Goal: Task Accomplishment & Management: Use online tool/utility

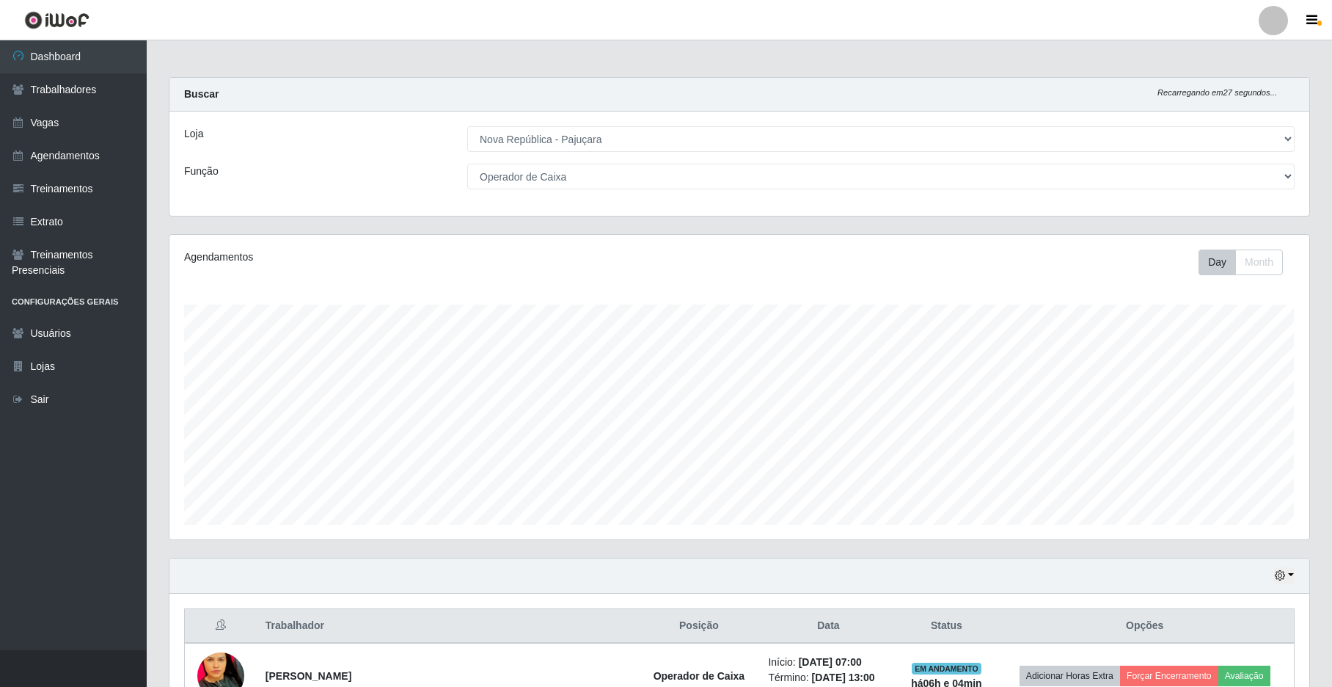
select select "65"
select select "22"
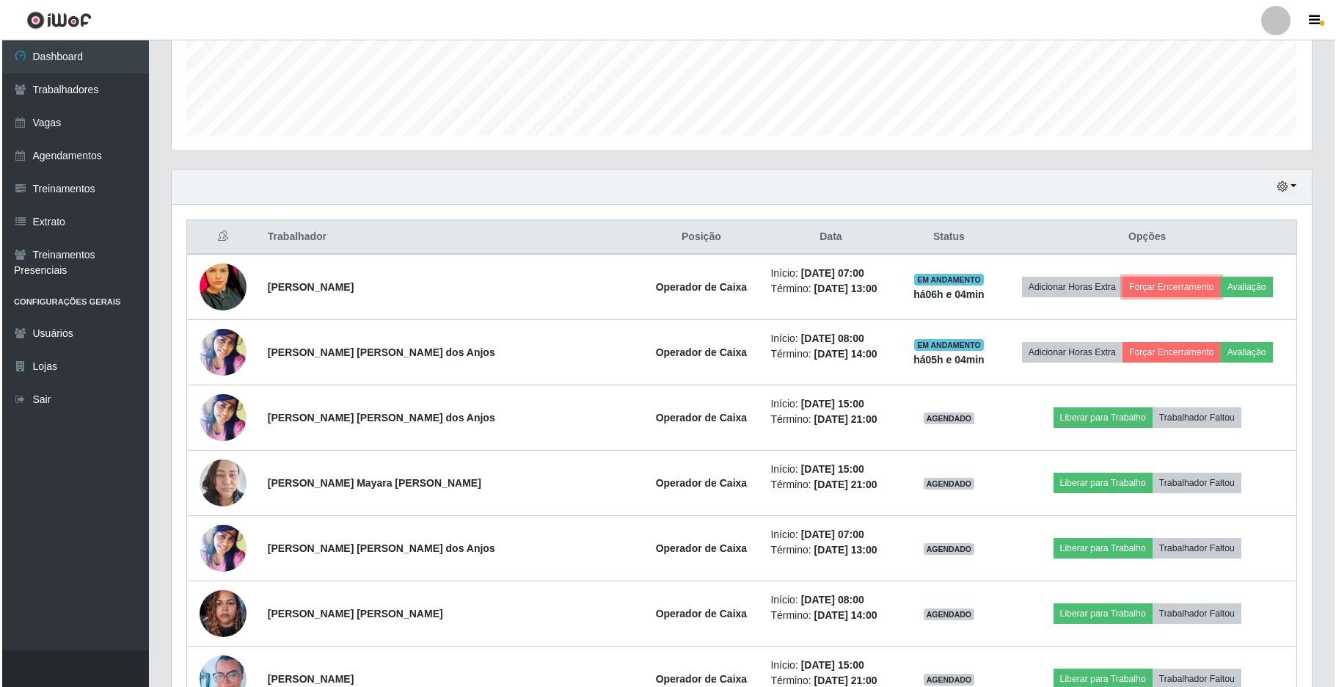
scroll to position [305, 1139]
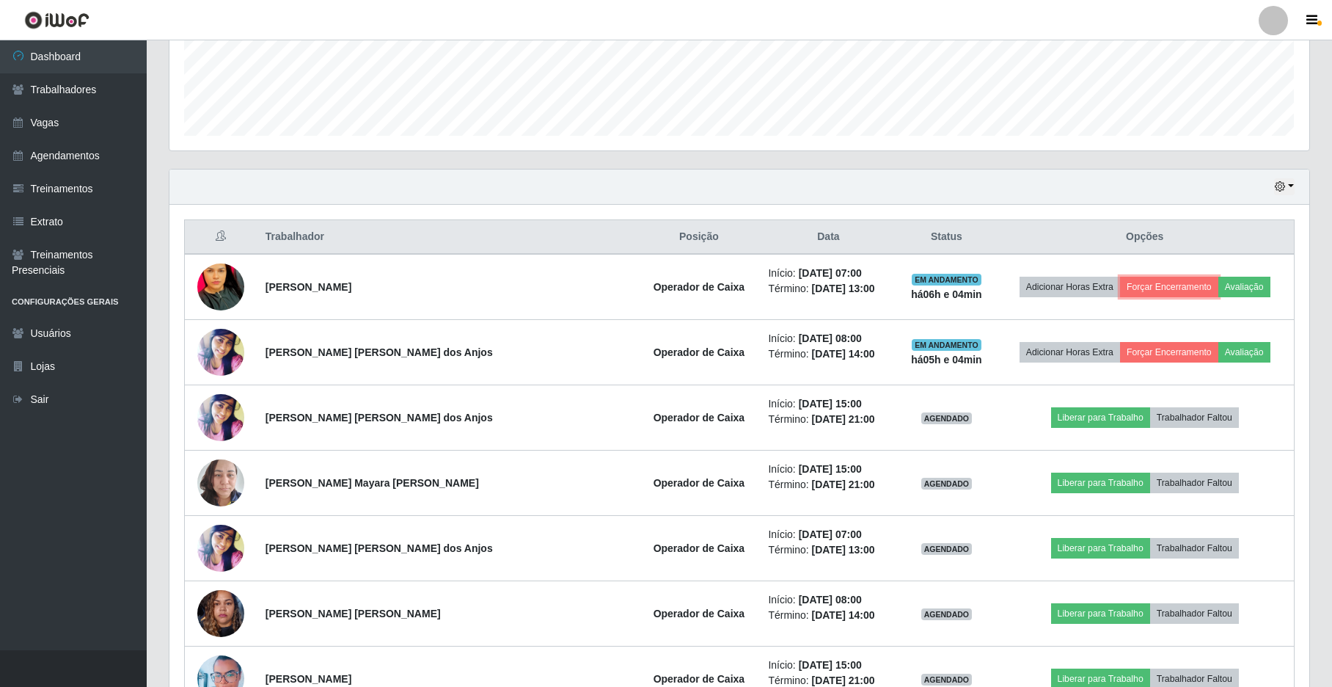
click at [1125, 291] on button "Forçar Encerramento" at bounding box center [1169, 287] width 98 height 21
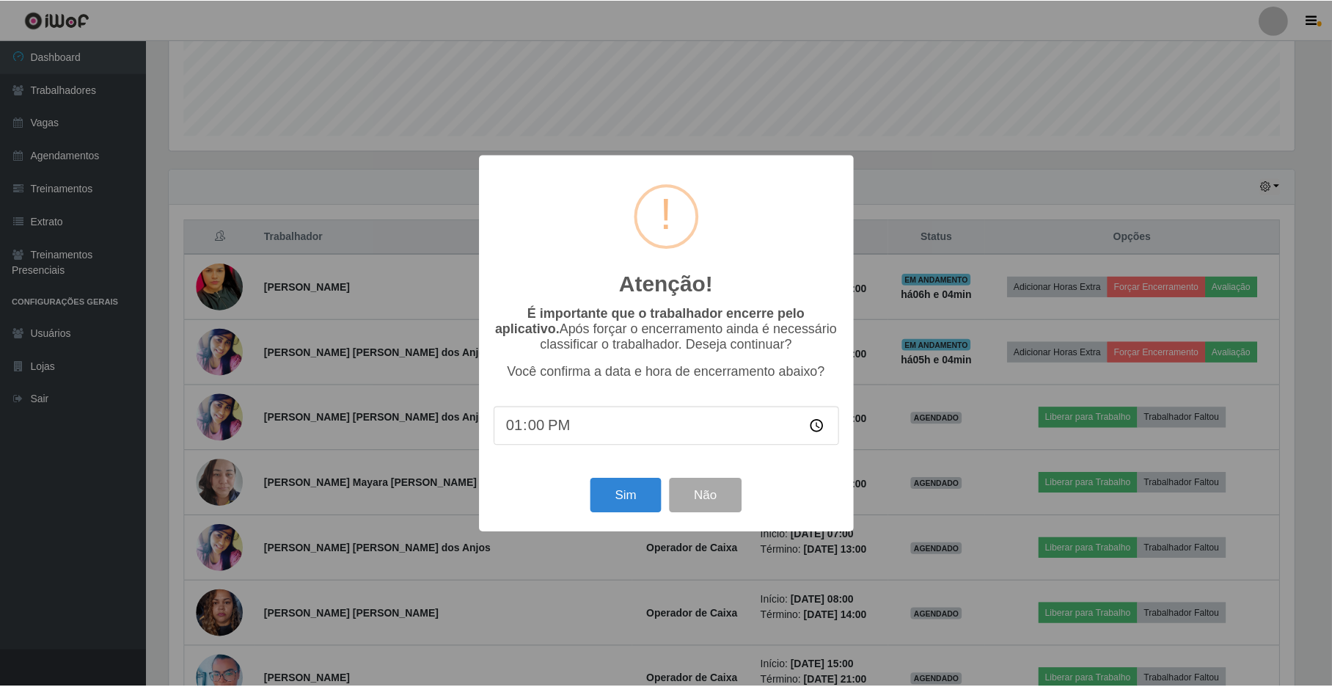
scroll to position [305, 1128]
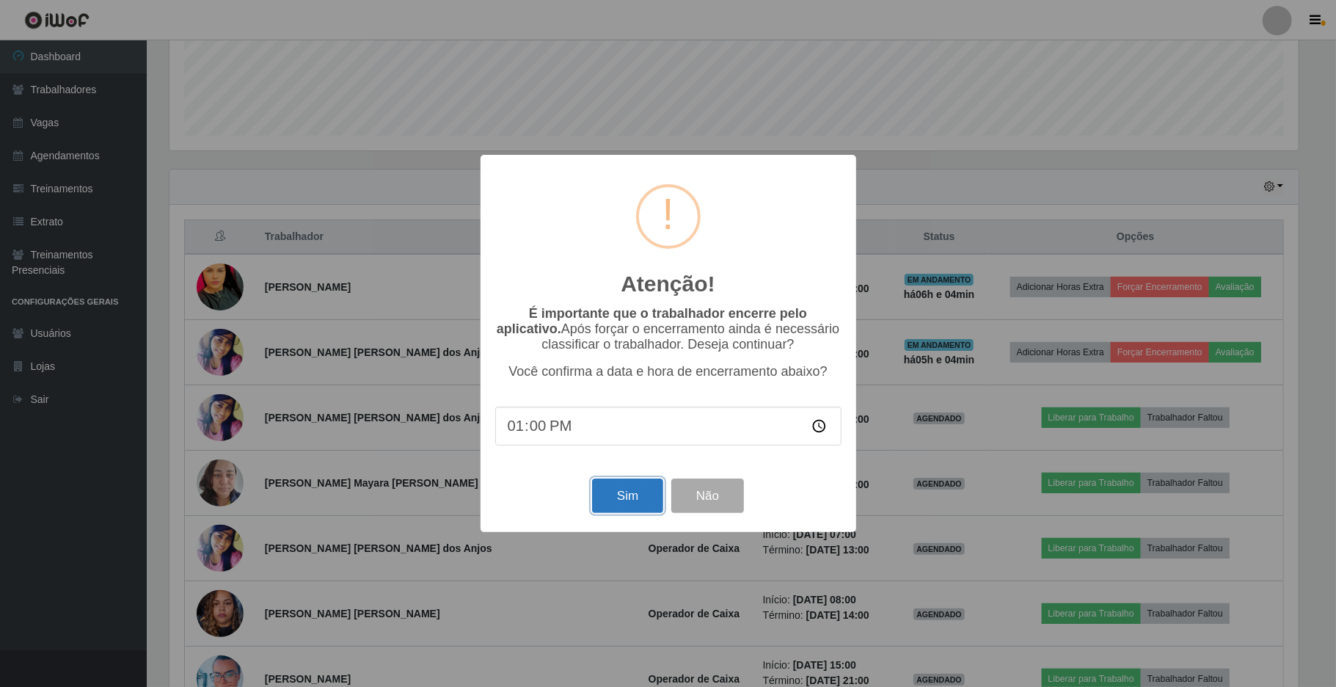
click at [641, 505] on button "Sim" at bounding box center [627, 495] width 71 height 34
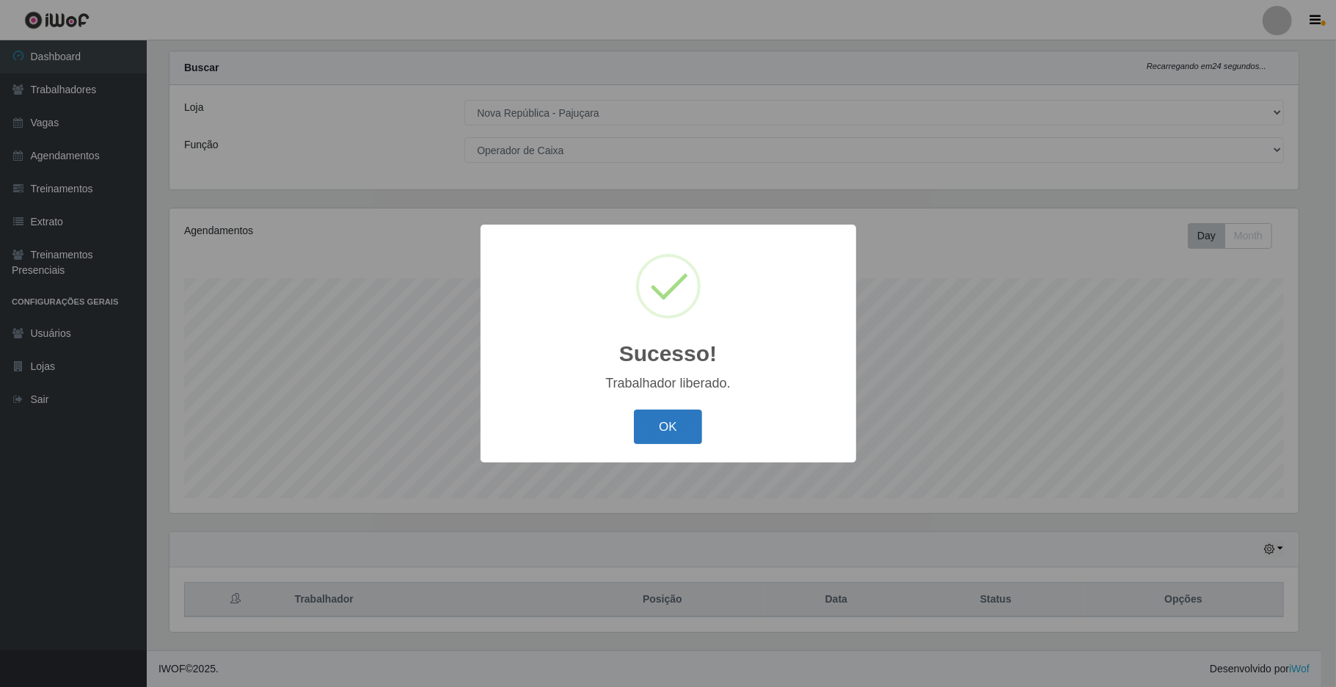
click at [659, 421] on button "OK" at bounding box center [668, 426] width 68 height 34
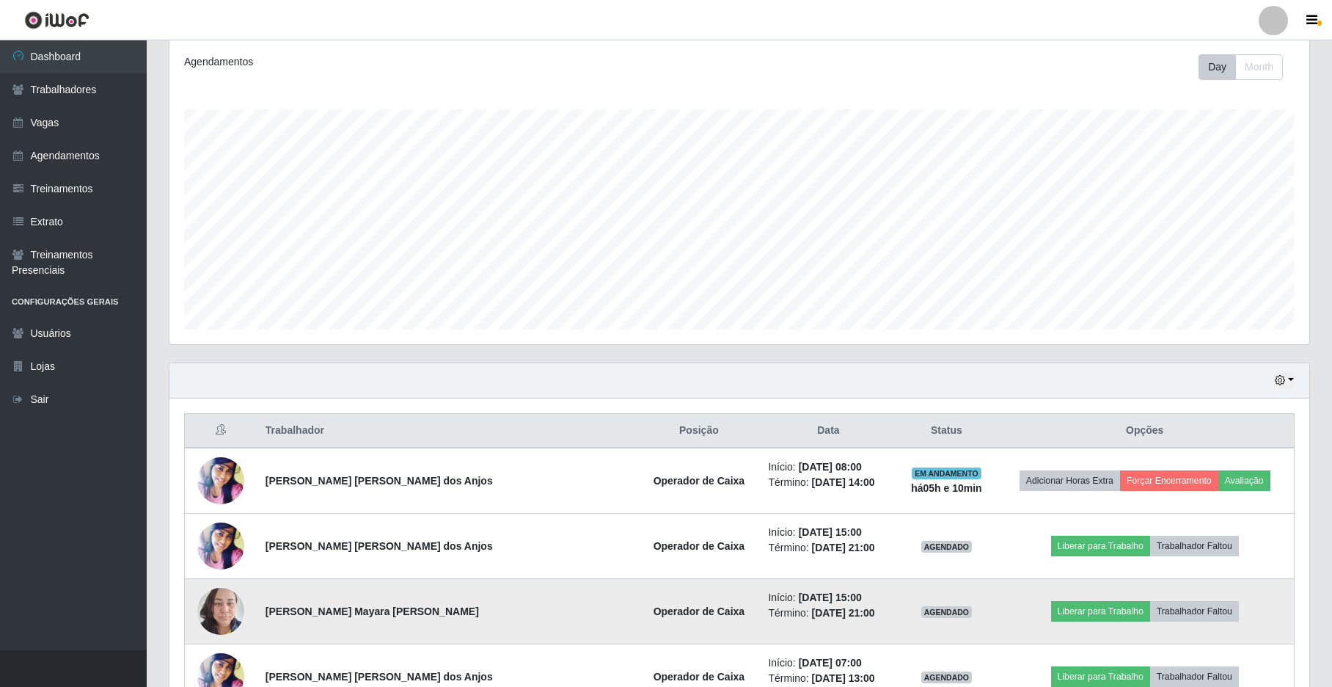
scroll to position [293, 0]
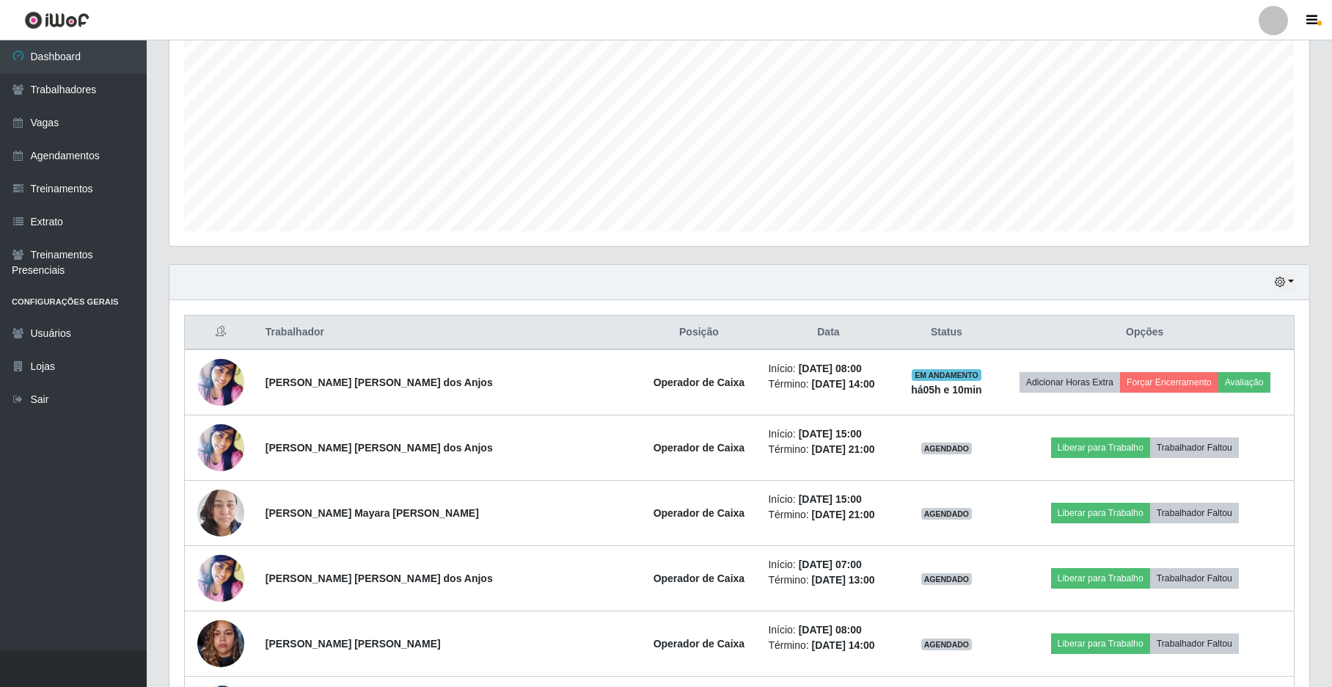
click at [1296, 286] on div "Hoje 1 dia 3 dias 1 Semana Não encerrados" at bounding box center [739, 282] width 1140 height 35
click at [1277, 271] on div "Hoje 1 dia 3 dias 1 Semana Não encerrados" at bounding box center [739, 282] width 1140 height 35
click at [1294, 299] on div "Hoje 1 dia 3 dias 1 Semana Não encerrados" at bounding box center [739, 282] width 1140 height 35
click at [1280, 280] on icon "button" at bounding box center [1280, 282] width 10 height 10
click at [1260, 312] on button "Hoje" at bounding box center [1237, 308] width 116 height 31
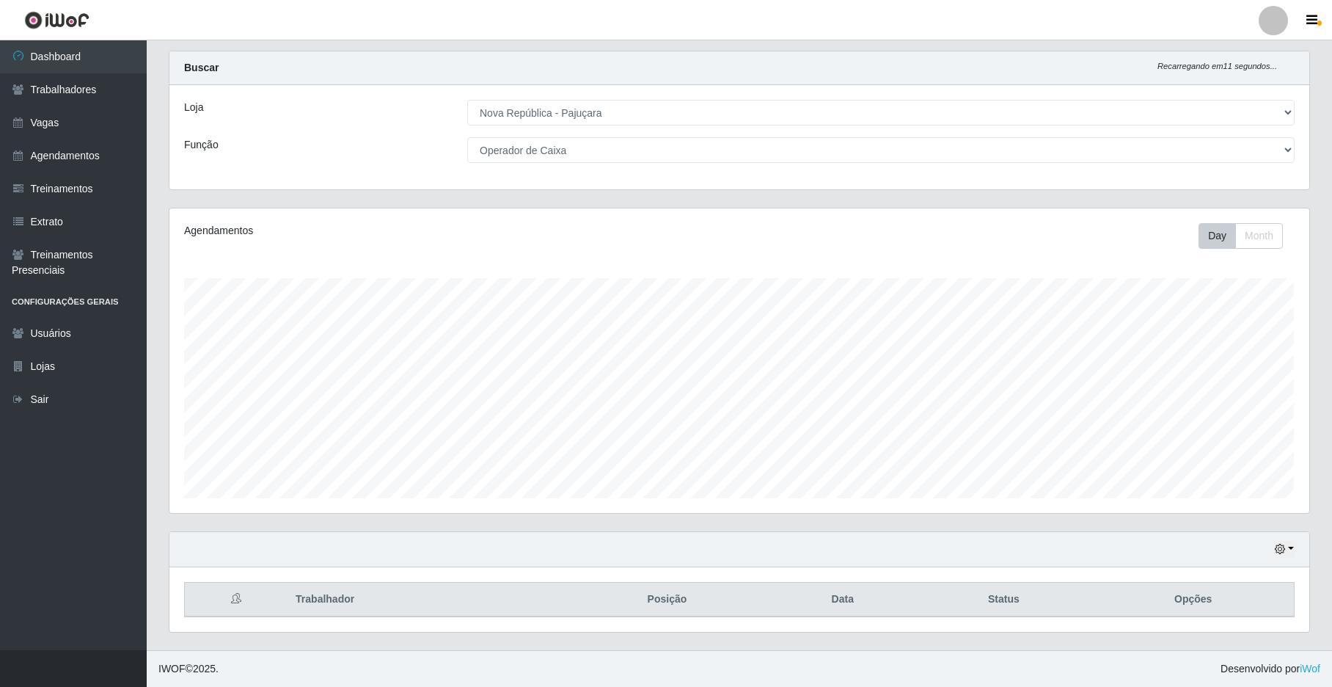
scroll to position [226, 0]
